Goal: Obtain resource: Download file/media

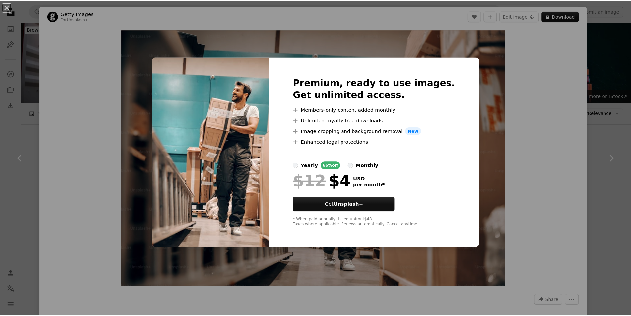
scroll to position [2494, 0]
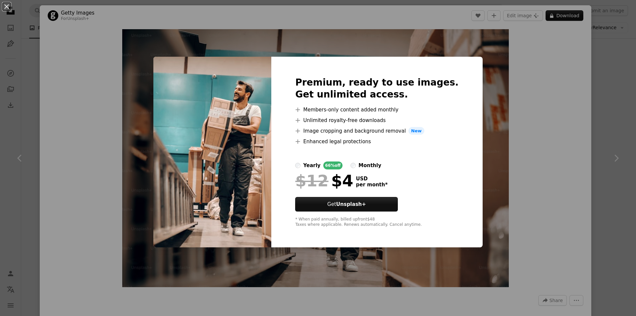
click at [600, 64] on div "An X shape Premium, ready to use images. Get unlimited access. A plus sign Memb…" at bounding box center [318, 158] width 636 height 316
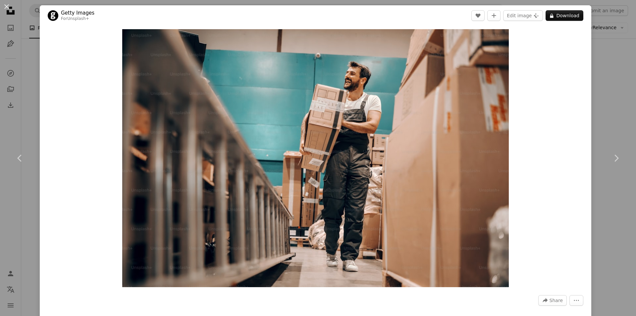
click at [600, 61] on div "An X shape Chevron left Chevron right Getty Images For Unsplash+ A heart A plus…" at bounding box center [318, 158] width 636 height 316
